Goal: Find specific page/section: Find specific page/section

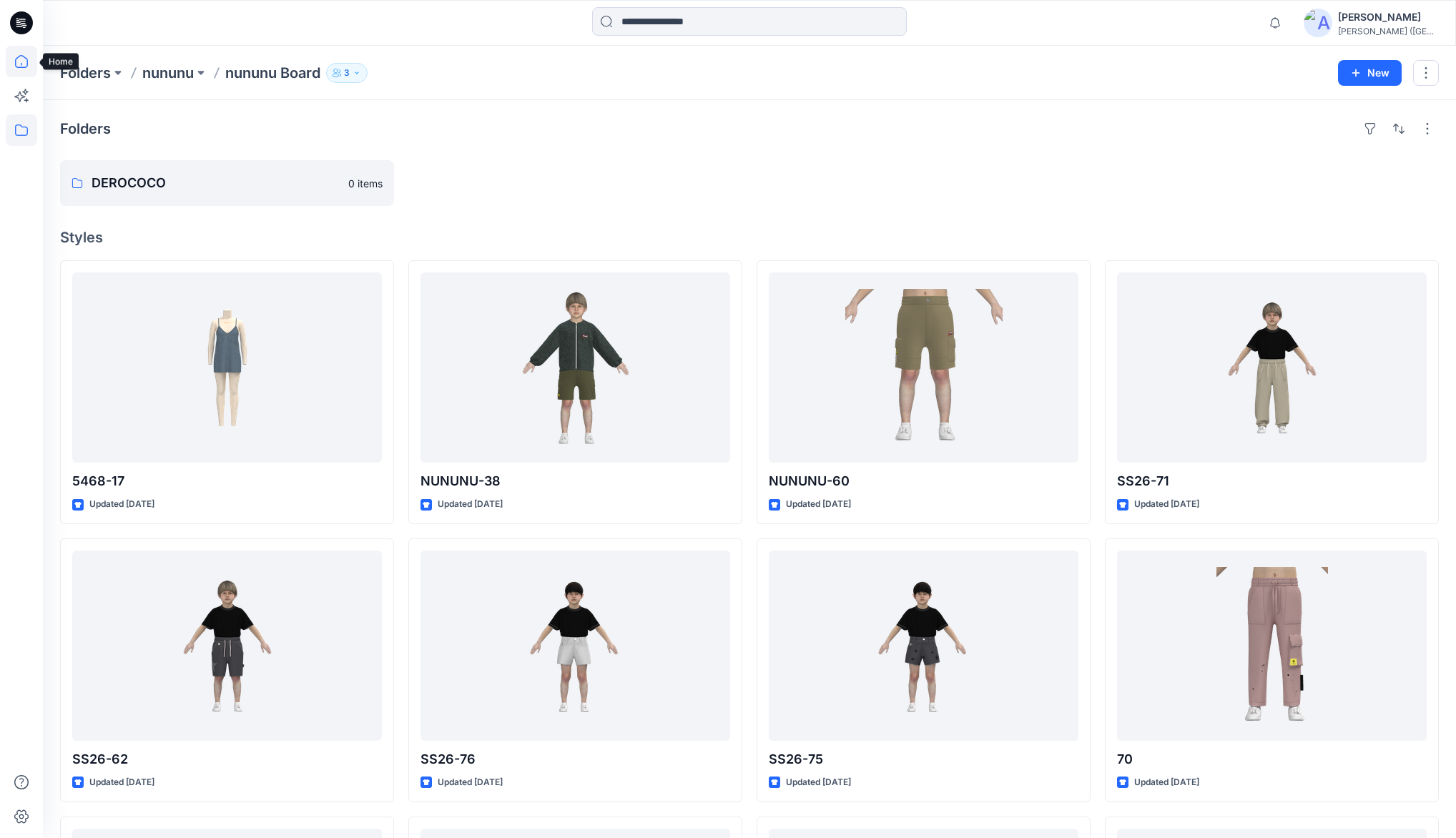
click at [24, 63] on icon at bounding box center [21, 61] width 31 height 31
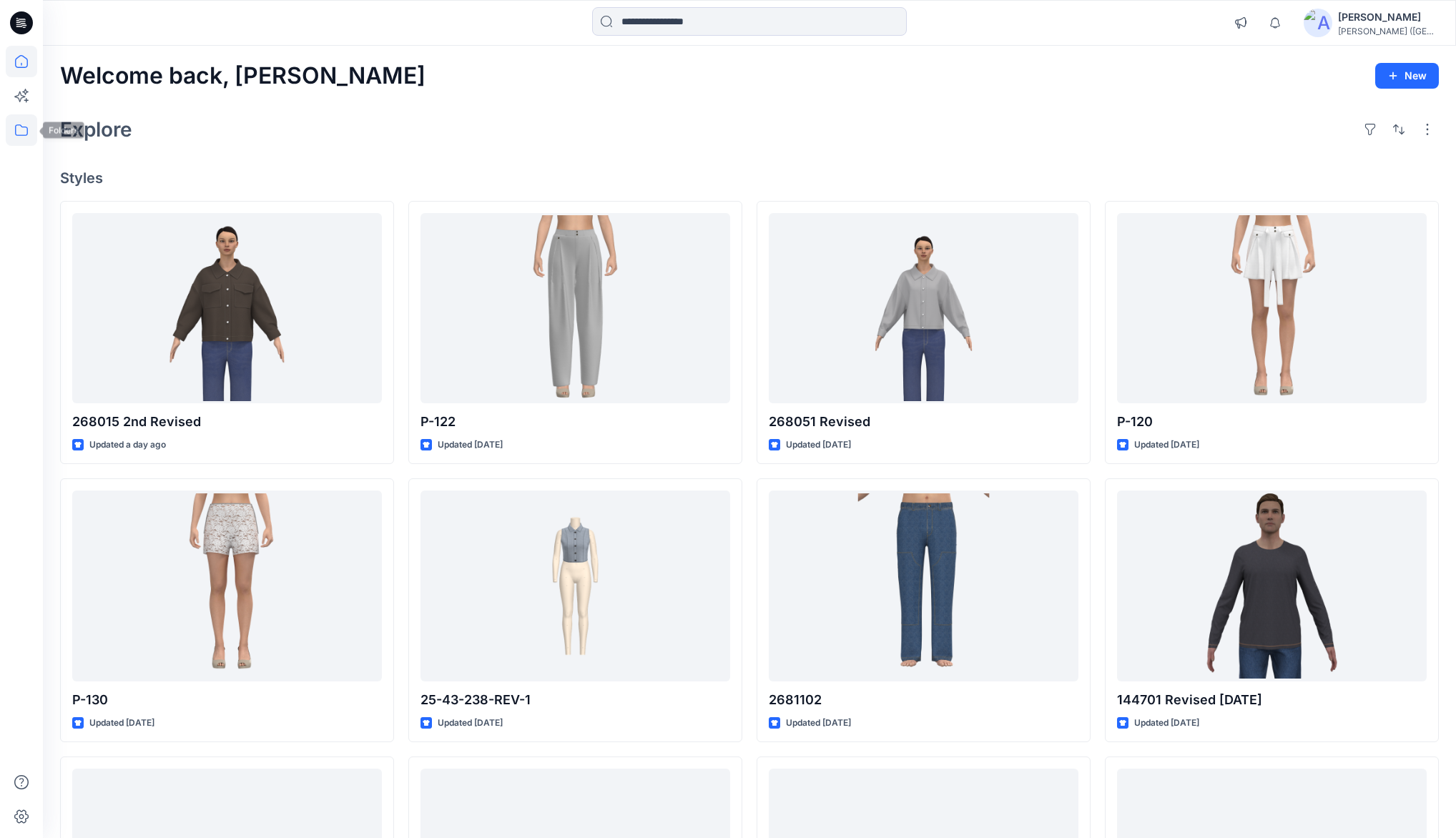
click at [22, 129] on icon at bounding box center [21, 130] width 31 height 31
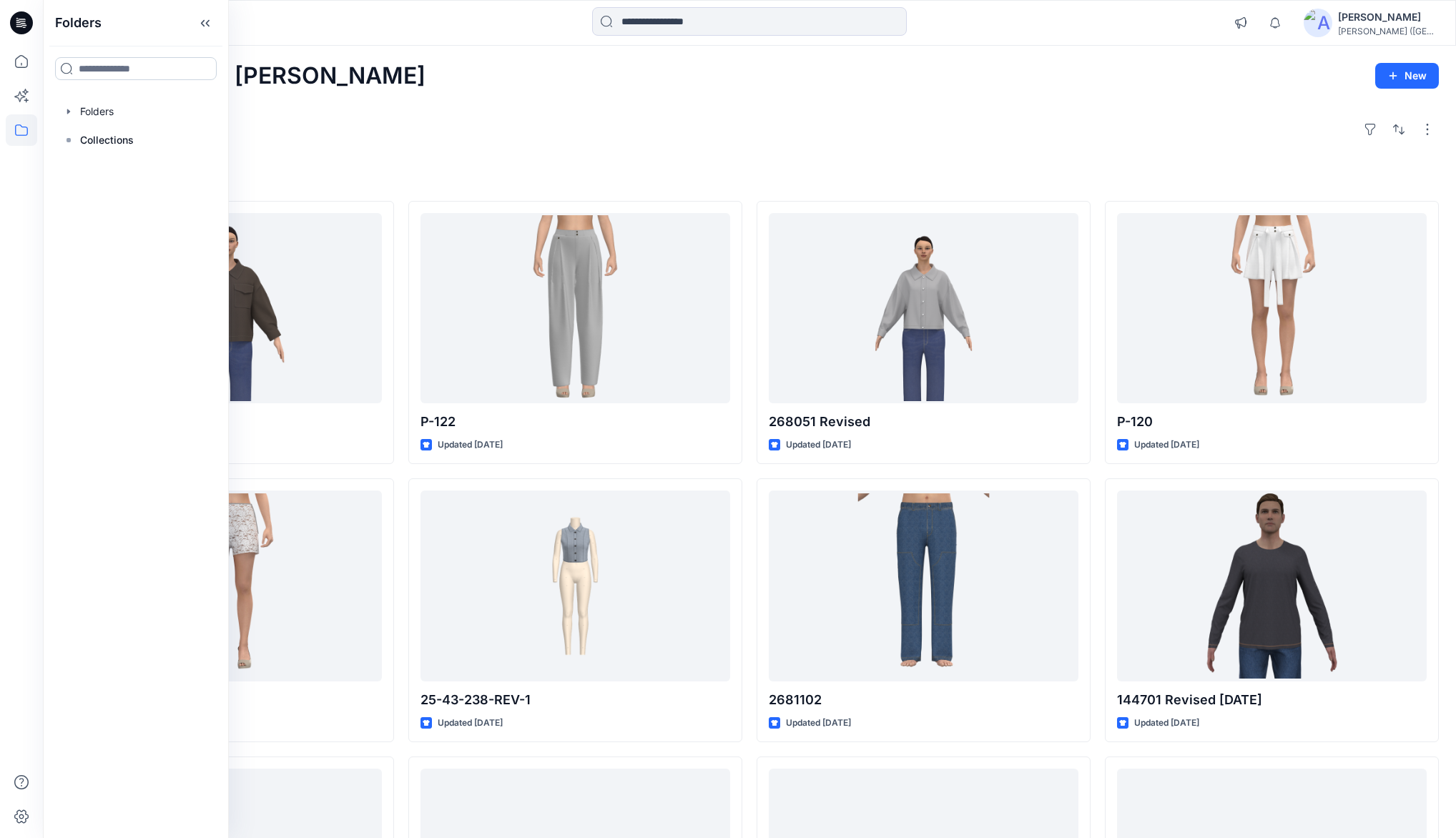
click at [111, 74] on input at bounding box center [136, 68] width 162 height 23
click at [111, 74] on input "*" at bounding box center [136, 68] width 162 height 23
type input "****"
click at [117, 94] on div "N ANYA Folders" at bounding box center [136, 108] width 162 height 32
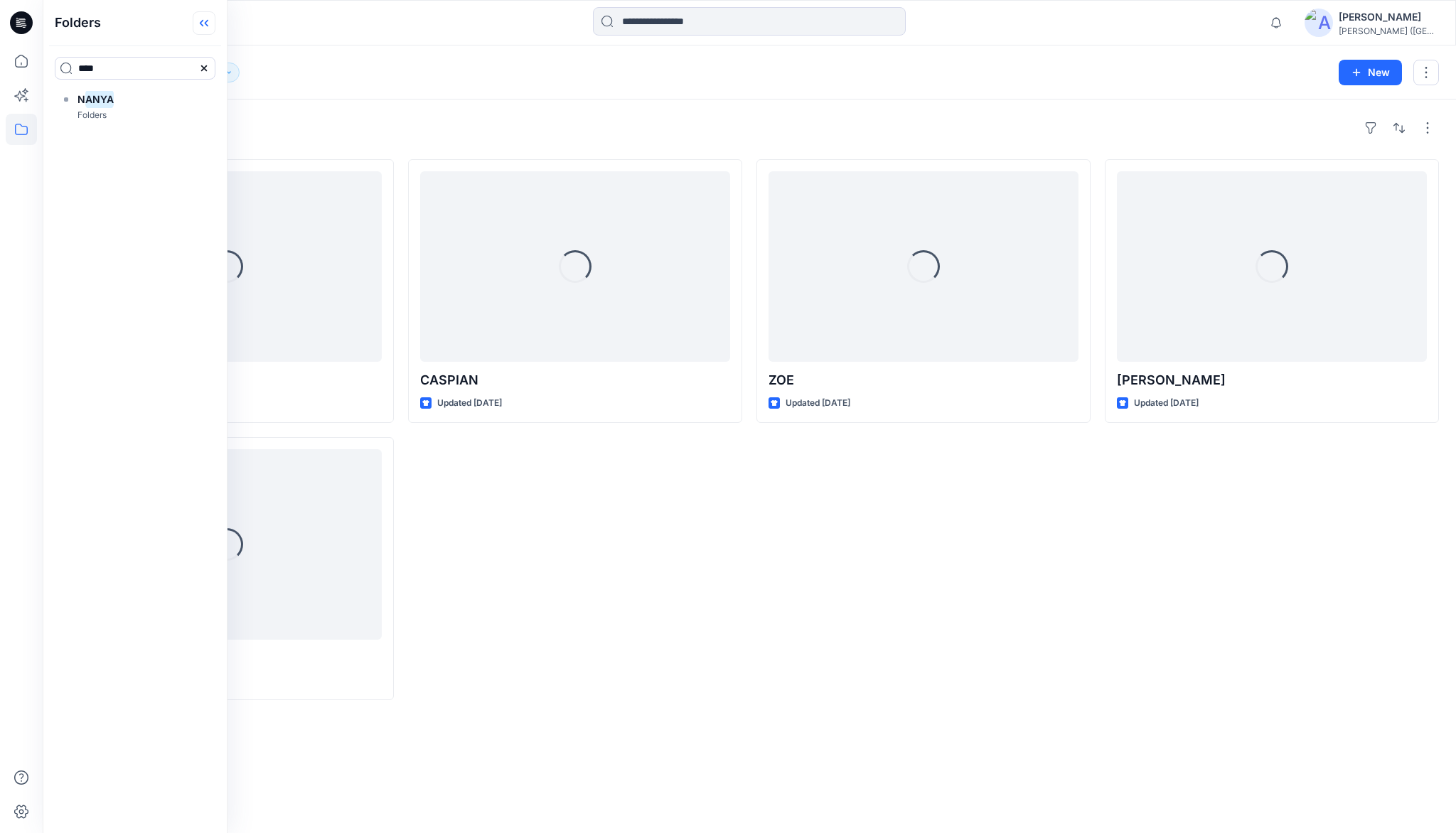
click at [203, 25] on icon at bounding box center [201, 23] width 4 height 7
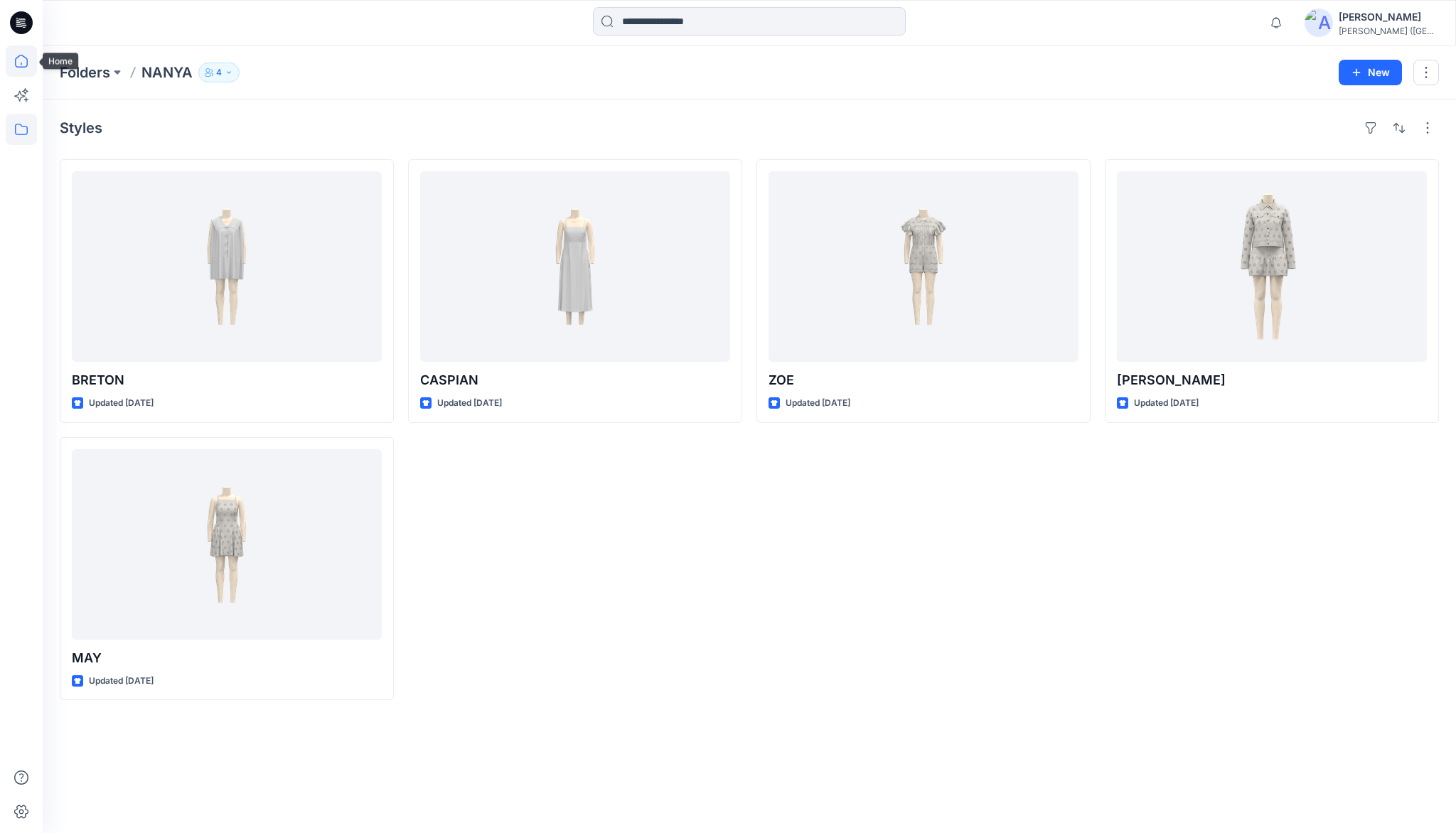
click at [20, 62] on icon at bounding box center [20, 64] width 1 height 3
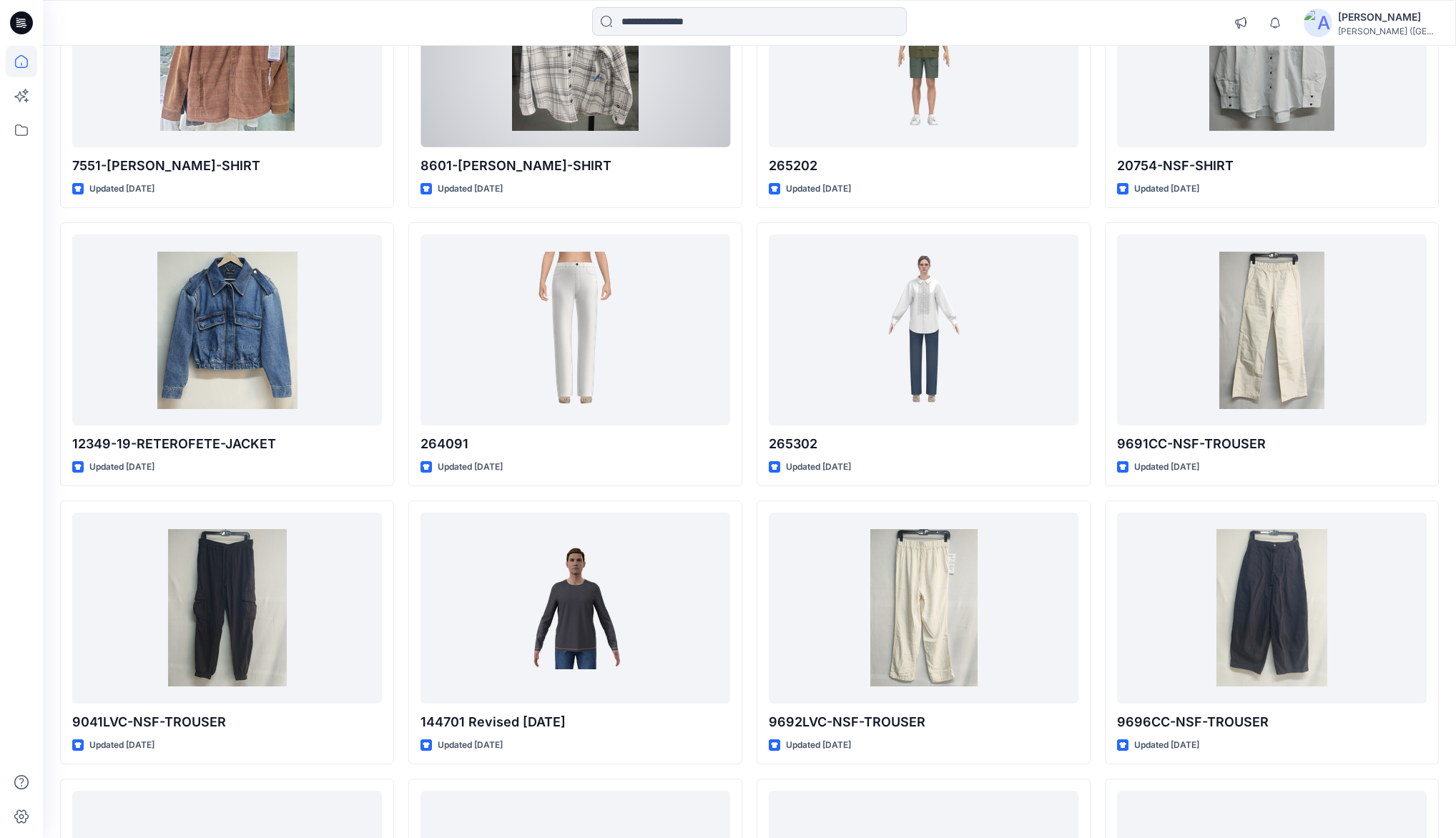
scroll to position [10831, 0]
